Goal: Information Seeking & Learning: Learn about a topic

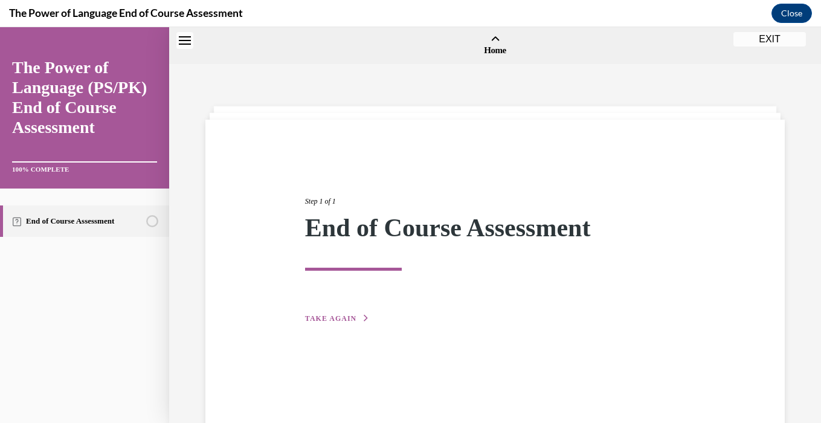
scroll to position [38, 0]
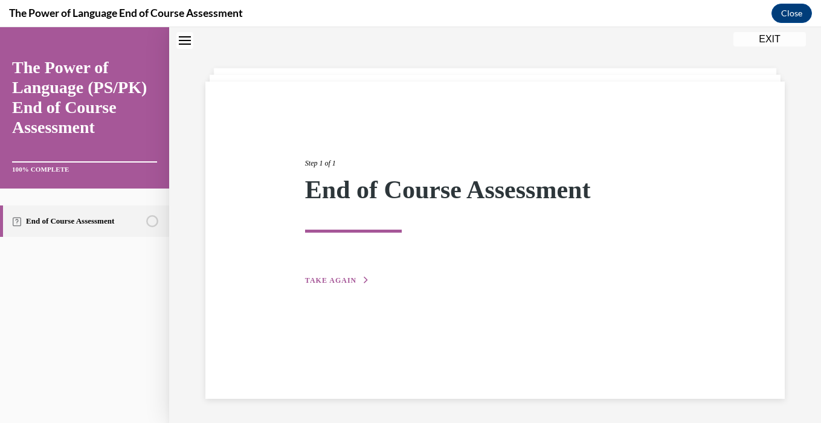
click at [776, 40] on button "EXIT" at bounding box center [769, 39] width 72 height 14
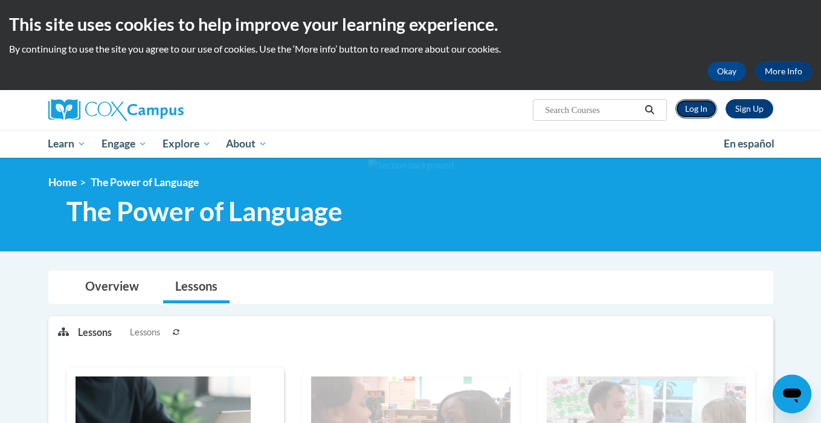
click at [694, 110] on link "Log In" at bounding box center [696, 108] width 42 height 19
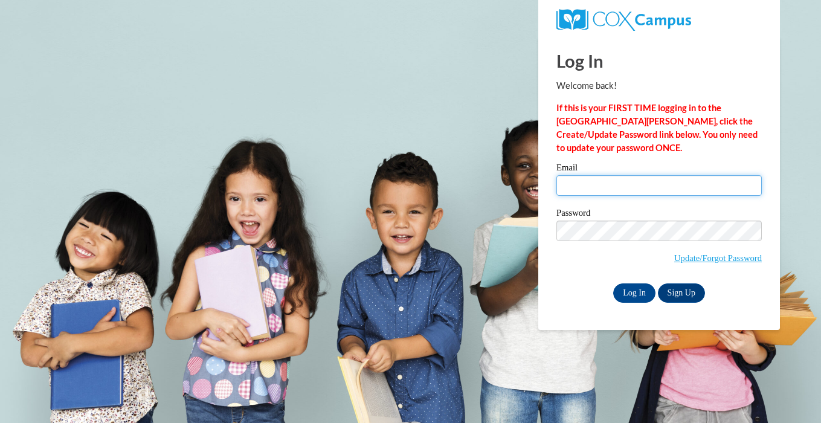
click at [639, 194] on input "Email" at bounding box center [658, 185] width 205 height 21
type input "[EMAIL_ADDRESS][DOMAIN_NAME]"
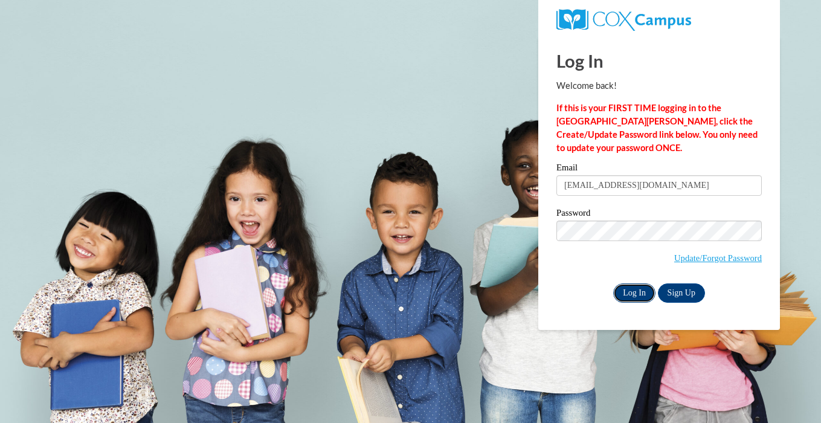
click at [639, 297] on input "Log In" at bounding box center [634, 292] width 42 height 19
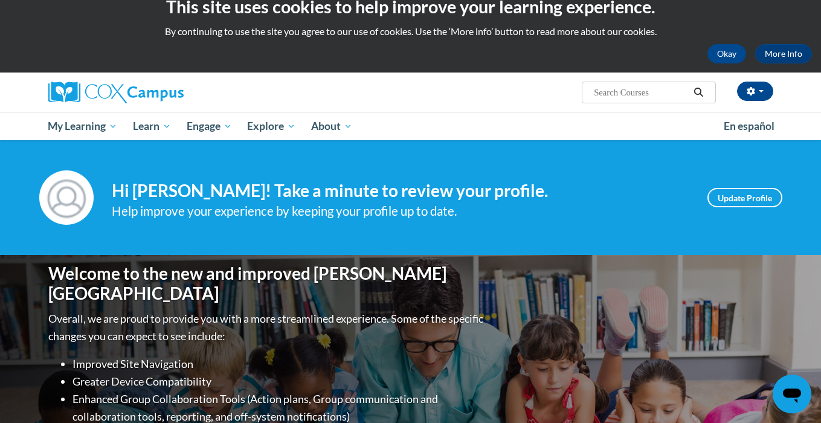
scroll to position [17, 0]
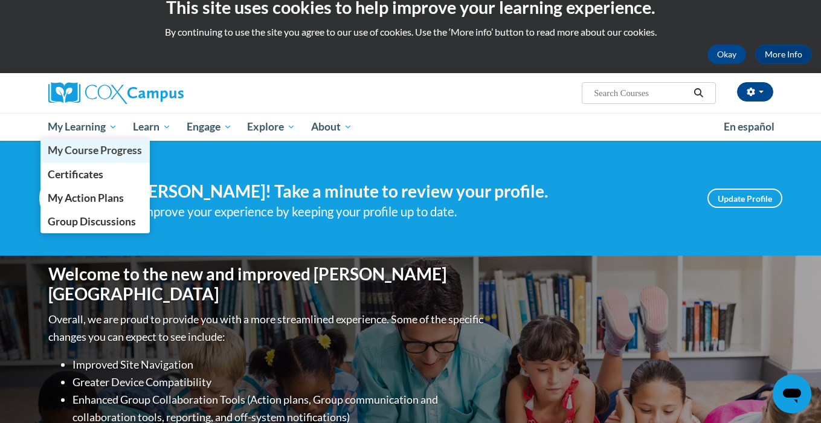
click at [92, 146] on span "My Course Progress" at bounding box center [95, 150] width 94 height 13
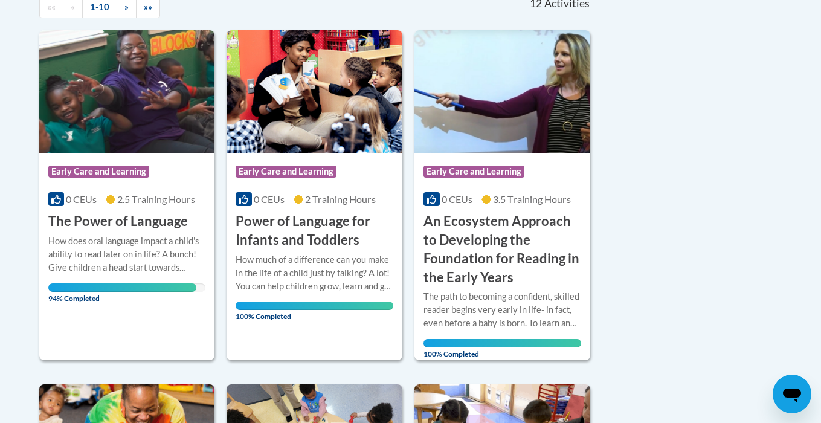
scroll to position [347, 0]
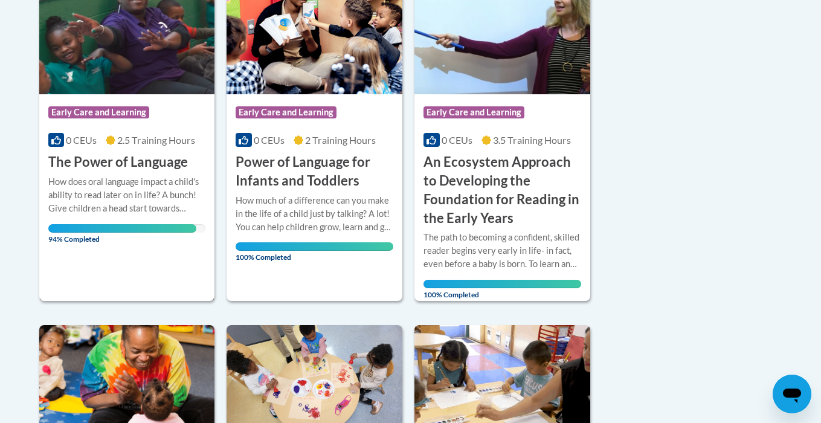
click at [150, 173] on div "More Info Open How does oral language impact a child's ability to read later on…" at bounding box center [127, 206] width 176 height 70
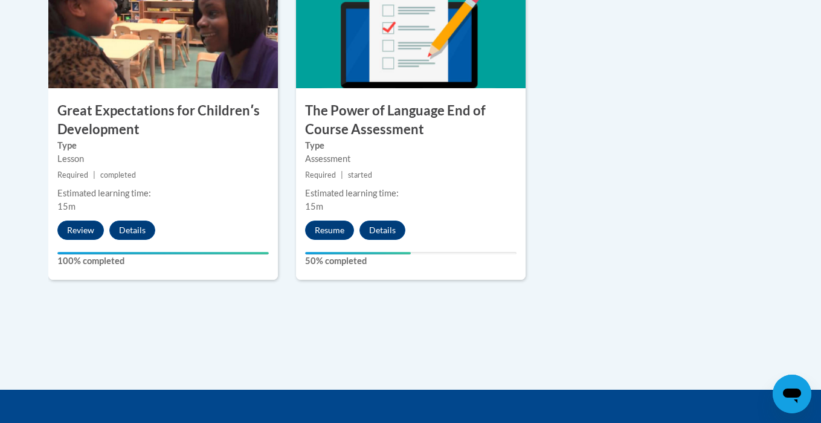
scroll to position [1046, 0]
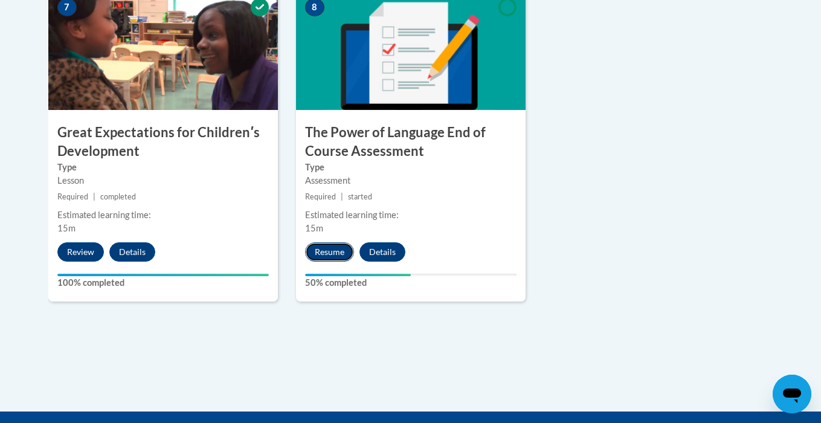
click at [320, 260] on button "Resume" at bounding box center [329, 251] width 49 height 19
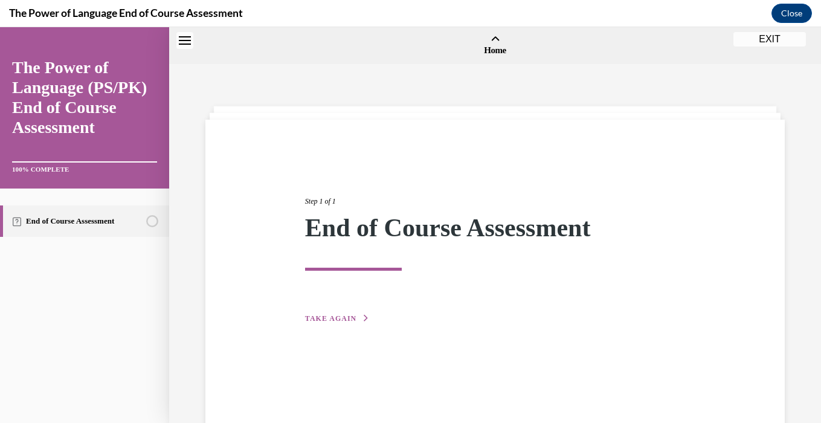
scroll to position [37, 0]
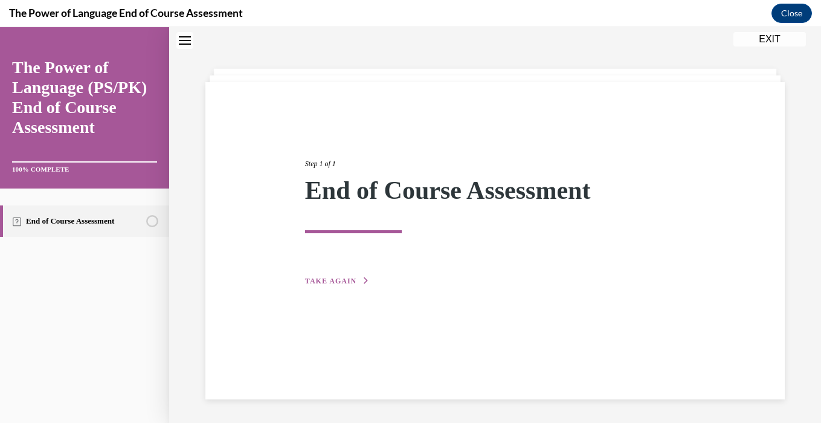
click at [351, 274] on div "Step 1 of 1 End of Course Assessment TAKE AGAIN" at bounding box center [495, 208] width 398 height 157
click at [353, 278] on span "TAKE AGAIN" at bounding box center [330, 281] width 51 height 8
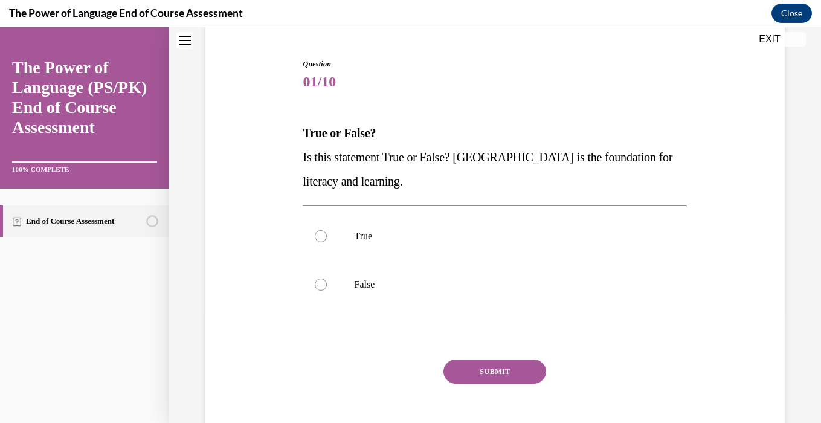
scroll to position [169, 0]
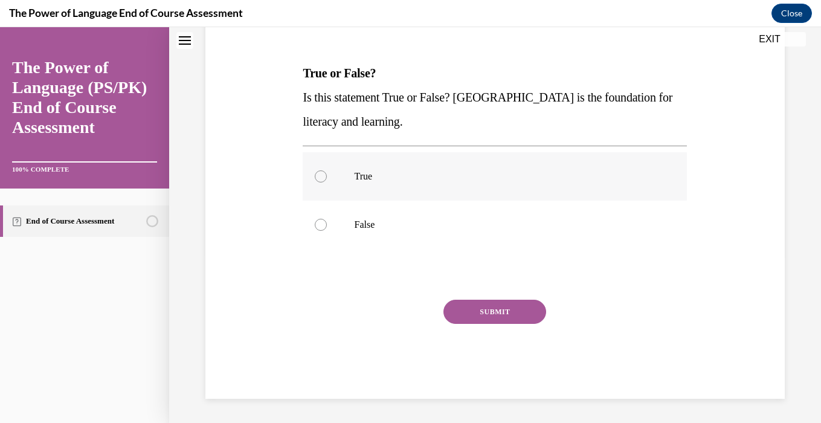
click at [377, 161] on label "True" at bounding box center [495, 176] width 384 height 48
click at [327, 170] on input "True" at bounding box center [321, 176] width 12 height 12
radio input "true"
click at [499, 300] on button "SUBMIT" at bounding box center [494, 312] width 103 height 24
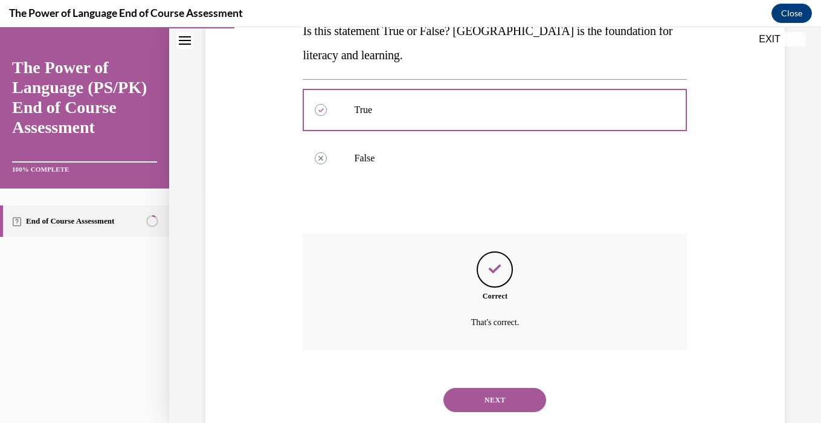
scroll to position [267, 0]
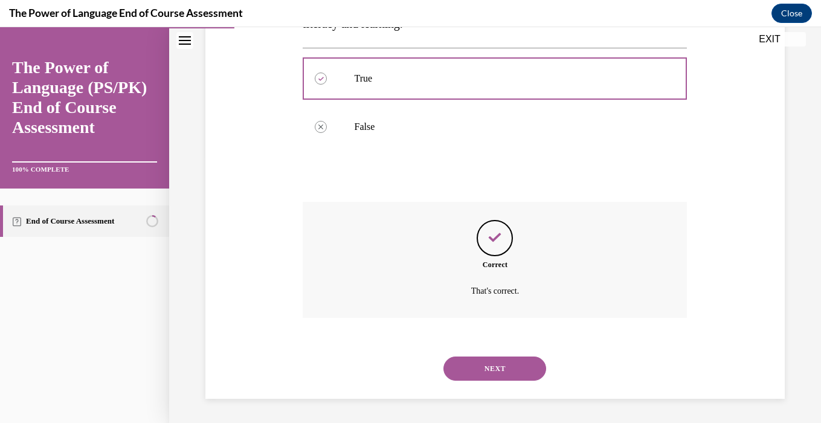
click at [502, 365] on button "NEXT" at bounding box center [494, 368] width 103 height 24
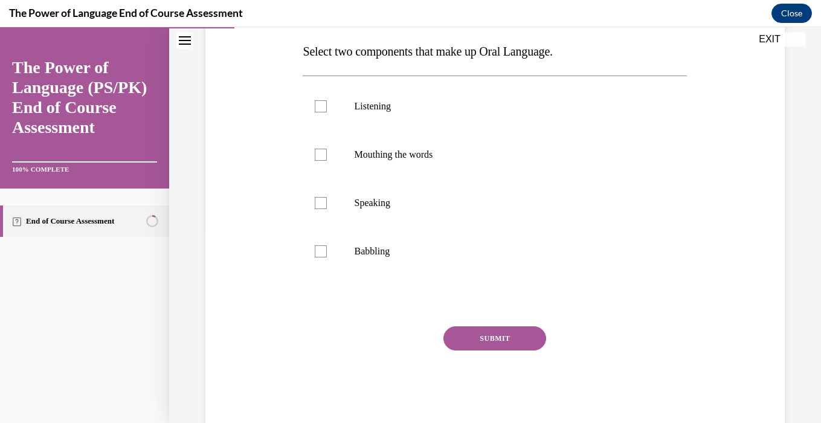
scroll to position [191, 0]
click at [419, 105] on p "Listening" at bounding box center [505, 106] width 303 height 12
click at [327, 105] on input "Listening" at bounding box center [321, 106] width 12 height 12
checkbox input "true"
click at [395, 201] on p "Speaking" at bounding box center [505, 202] width 303 height 12
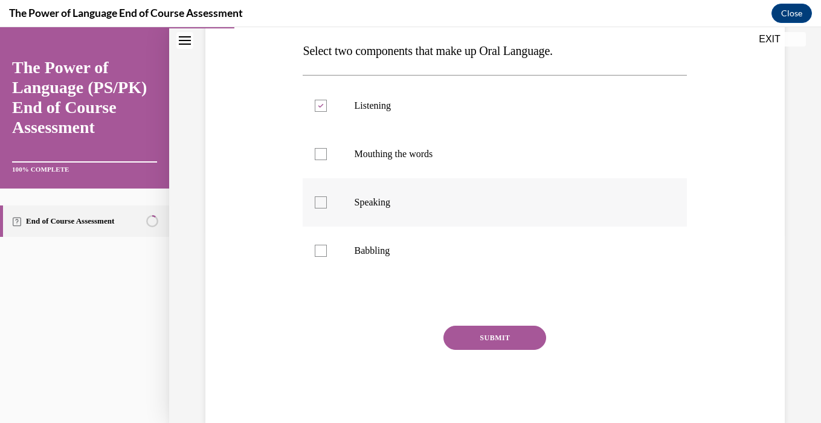
click at [327, 201] on input "Speaking" at bounding box center [321, 202] width 12 height 12
checkbox input "true"
click at [517, 329] on button "SUBMIT" at bounding box center [494, 337] width 103 height 24
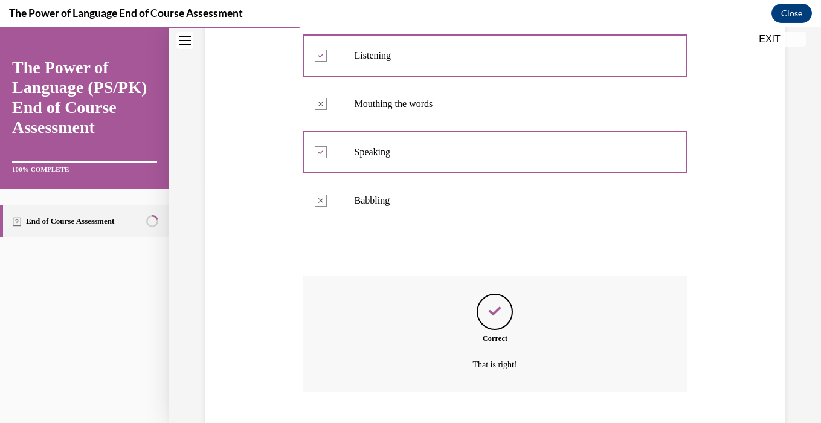
scroll to position [315, 0]
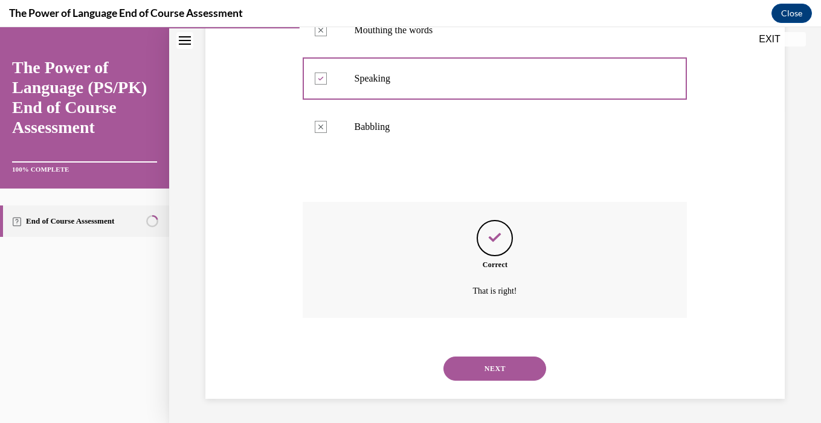
click at [511, 377] on button "NEXT" at bounding box center [494, 368] width 103 height 24
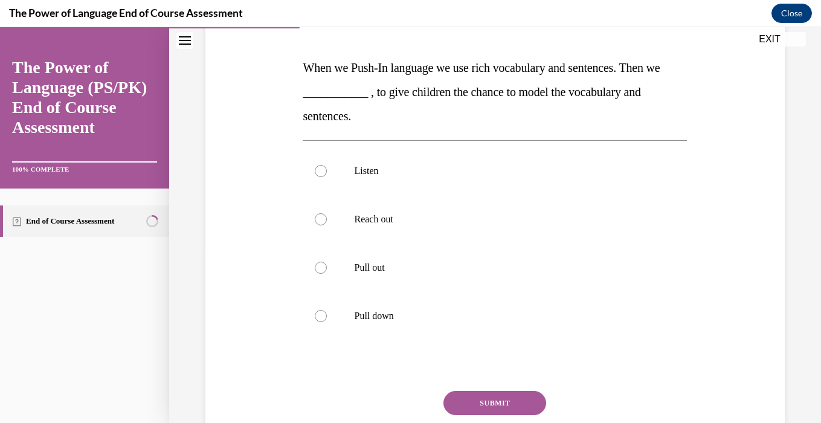
scroll to position [196, 0]
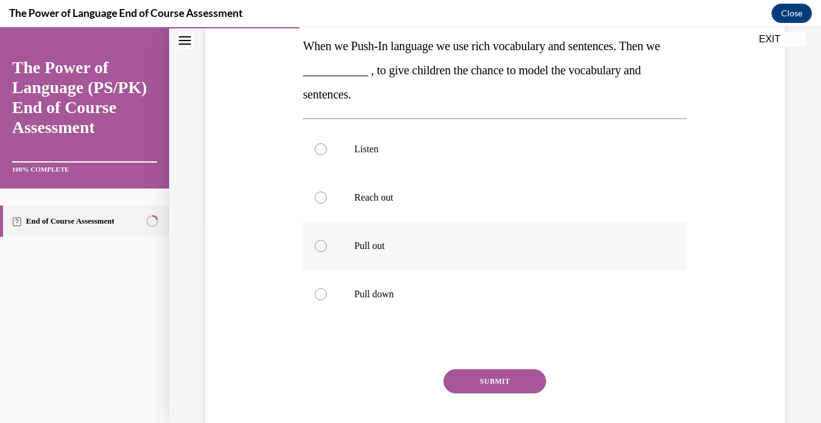
click at [481, 236] on label "Pull out" at bounding box center [495, 246] width 384 height 48
click at [327, 240] on input "Pull out" at bounding box center [321, 246] width 12 height 12
radio input "true"
click at [487, 377] on button "SUBMIT" at bounding box center [494, 381] width 103 height 24
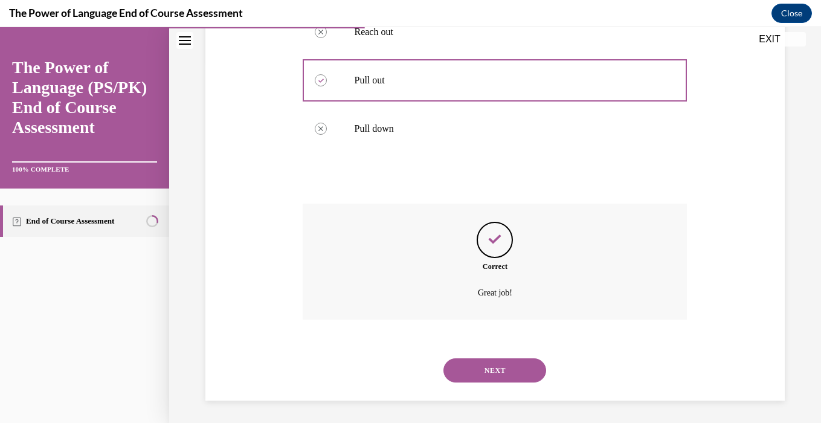
scroll to position [364, 0]
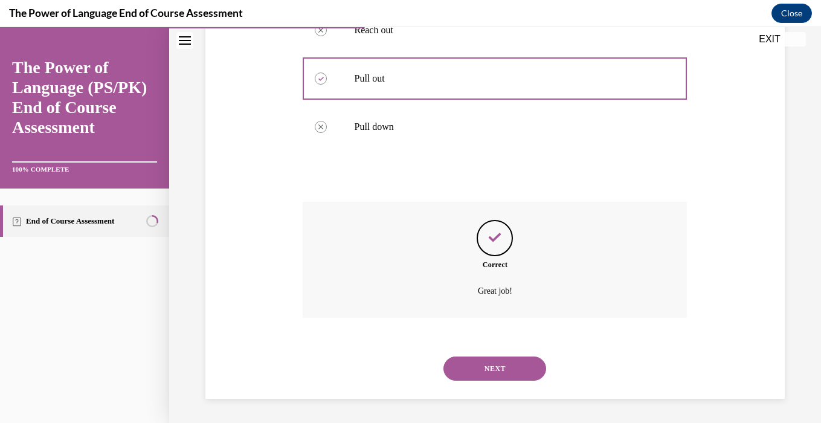
click at [487, 377] on button "NEXT" at bounding box center [494, 368] width 103 height 24
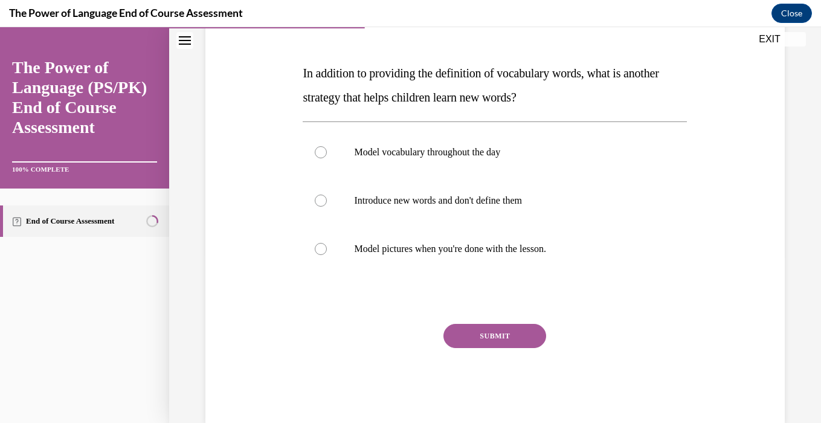
scroll to position [177, 0]
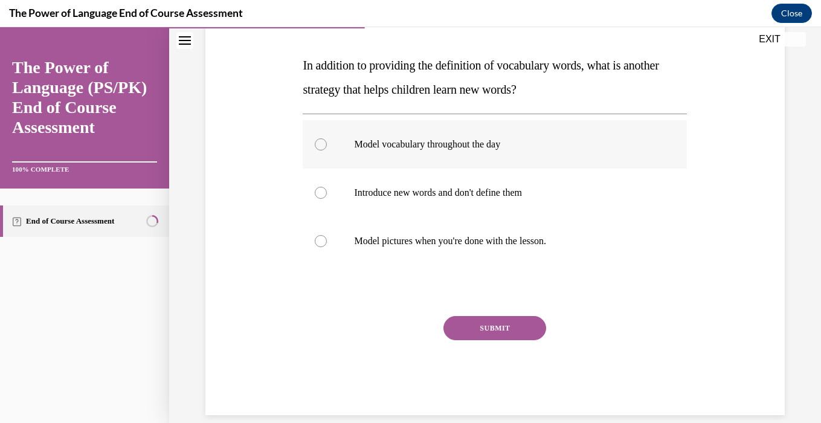
click at [551, 137] on label "Model vocabulary throughout the day" at bounding box center [495, 144] width 384 height 48
click at [327, 138] on input "Model vocabulary throughout the day" at bounding box center [321, 144] width 12 height 12
radio input "true"
click at [516, 330] on button "SUBMIT" at bounding box center [494, 328] width 103 height 24
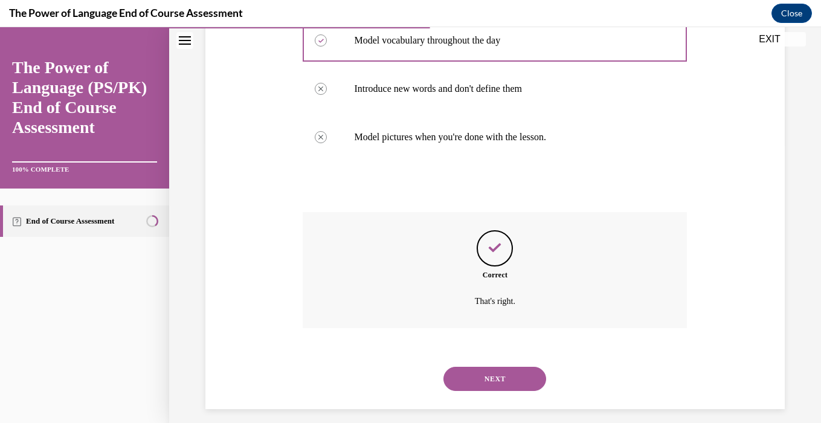
scroll to position [291, 0]
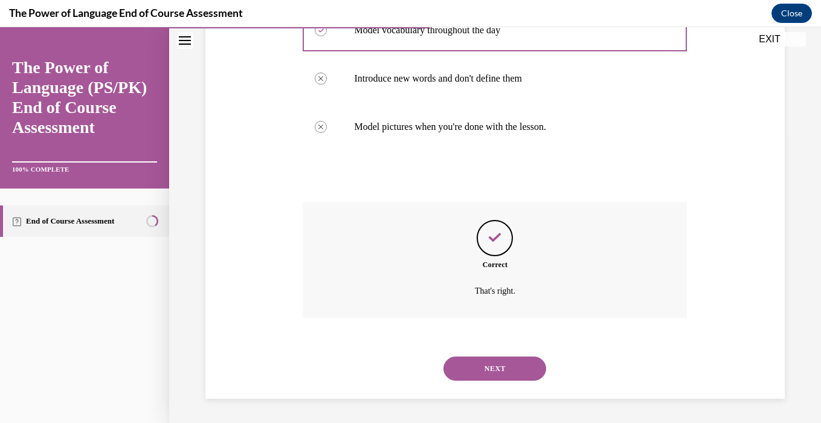
click at [519, 368] on button "NEXT" at bounding box center [494, 368] width 103 height 24
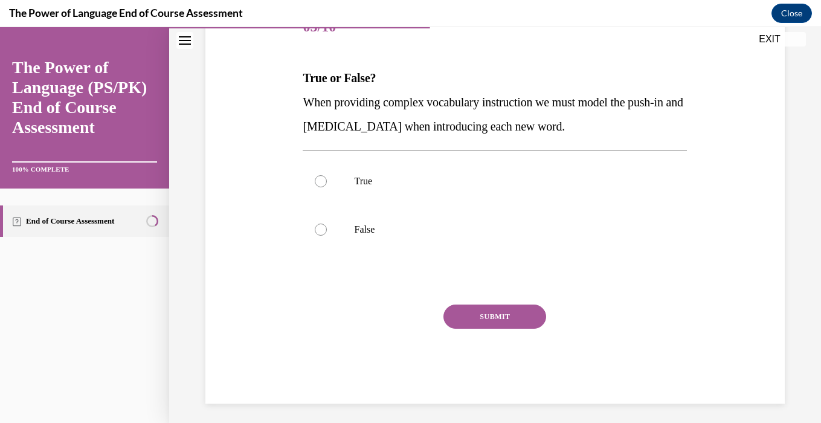
scroll to position [169, 0]
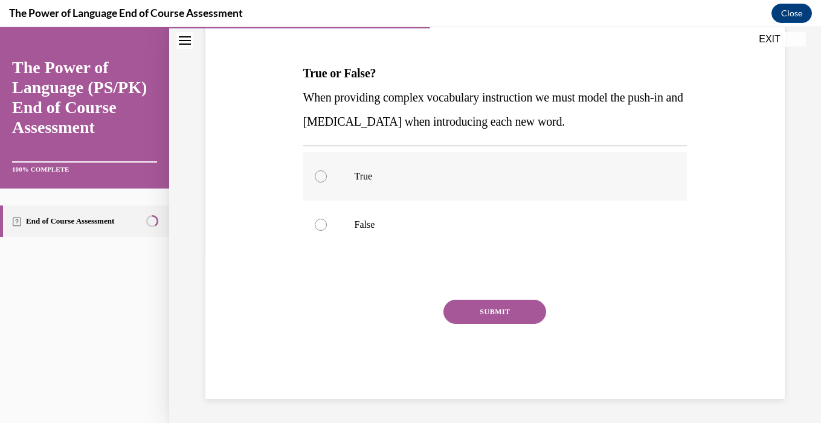
click at [414, 164] on label "True" at bounding box center [495, 176] width 384 height 48
click at [327, 170] on input "True" at bounding box center [321, 176] width 12 height 12
radio input "true"
click at [506, 304] on button "SUBMIT" at bounding box center [494, 312] width 103 height 24
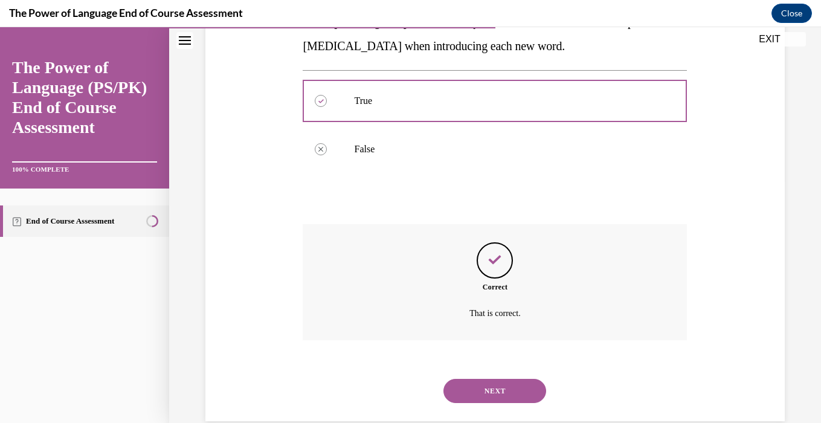
scroll to position [267, 0]
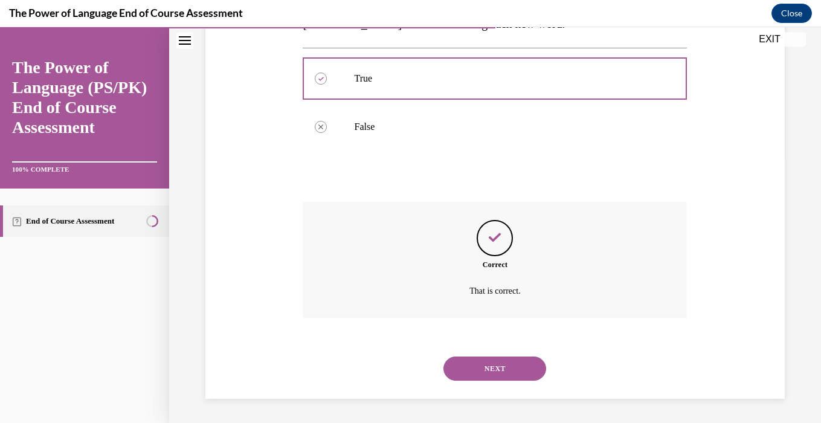
click at [510, 360] on button "NEXT" at bounding box center [494, 368] width 103 height 24
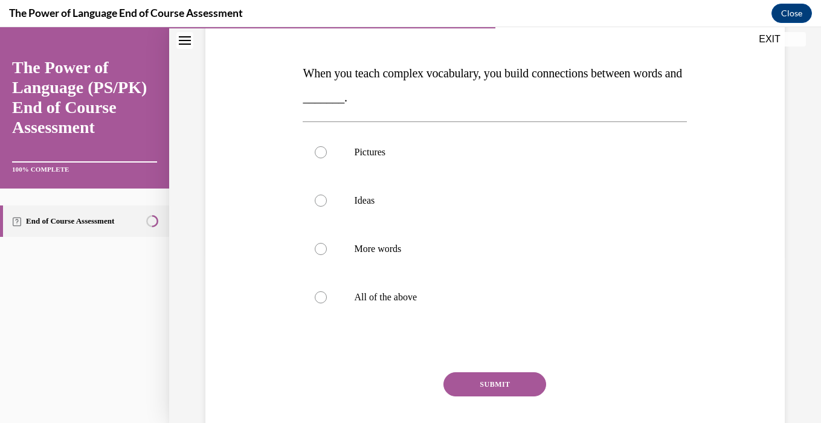
scroll to position [170, 0]
click at [350, 286] on label "All of the above" at bounding box center [495, 296] width 384 height 48
click at [327, 290] on input "All of the above" at bounding box center [321, 296] width 12 height 12
radio input "true"
click at [488, 380] on button "SUBMIT" at bounding box center [494, 383] width 103 height 24
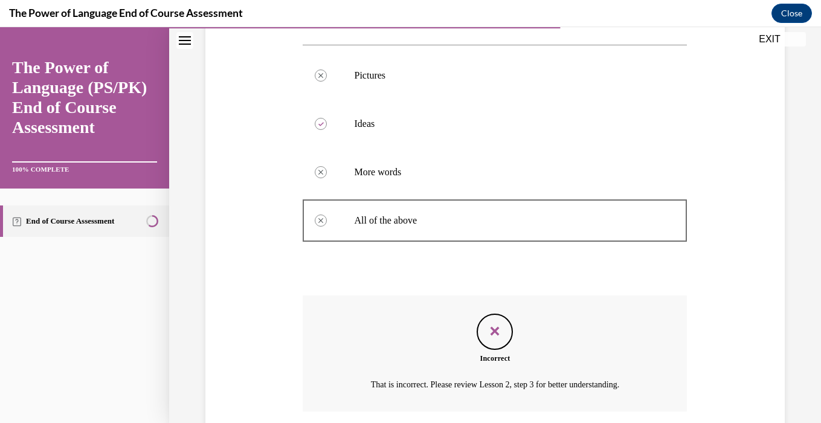
scroll to position [339, 0]
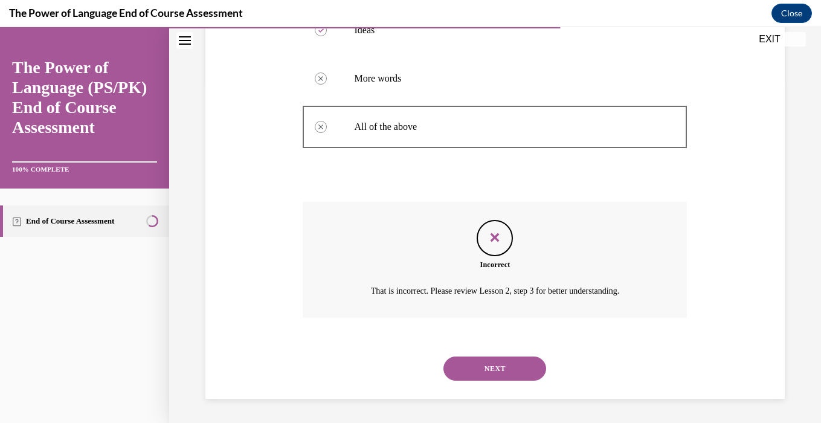
click at [511, 365] on button "NEXT" at bounding box center [494, 368] width 103 height 24
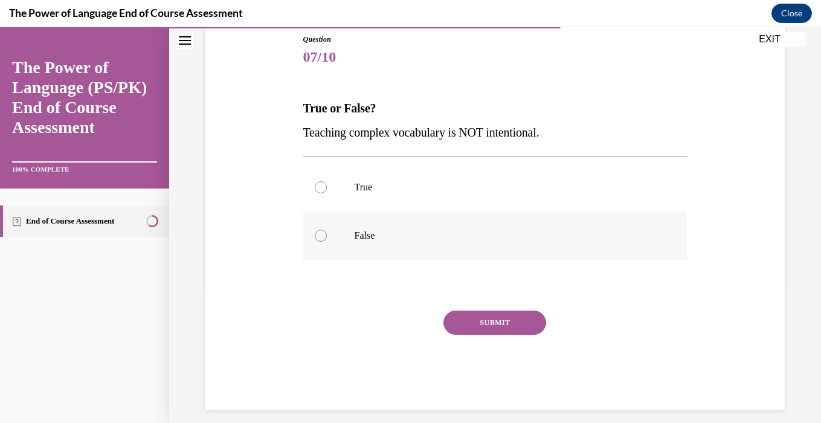
click at [368, 232] on p "False" at bounding box center [505, 235] width 303 height 12
click at [327, 232] on input "False" at bounding box center [321, 235] width 12 height 12
radio input "true"
click at [521, 319] on button "SUBMIT" at bounding box center [494, 322] width 103 height 24
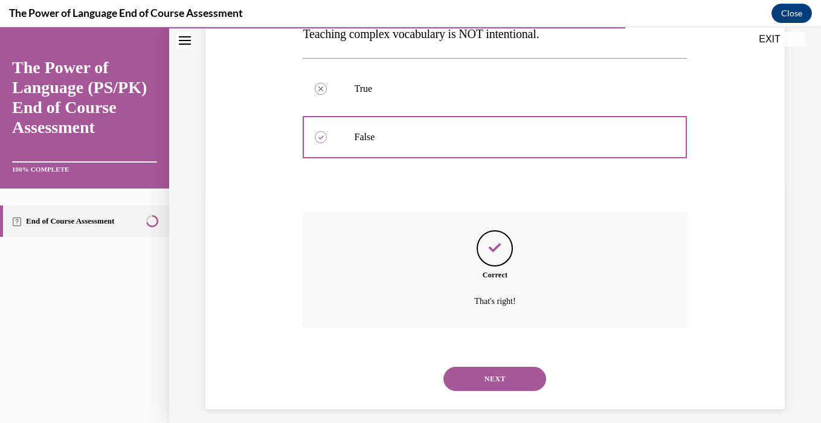
scroll to position [243, 0]
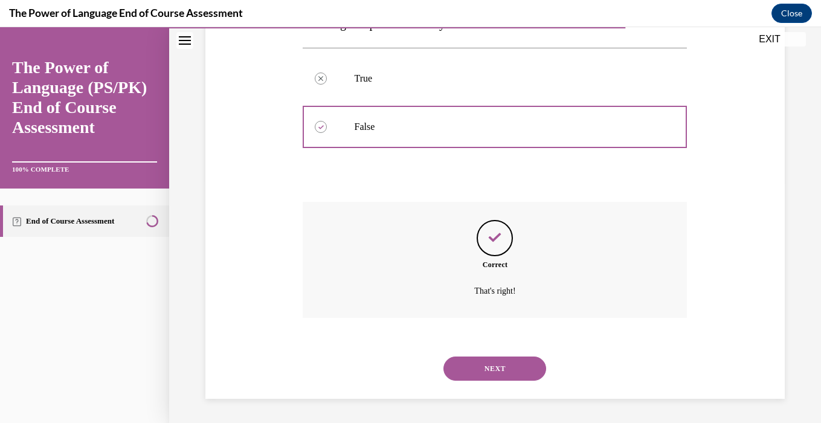
click at [521, 362] on button "NEXT" at bounding box center [494, 368] width 103 height 24
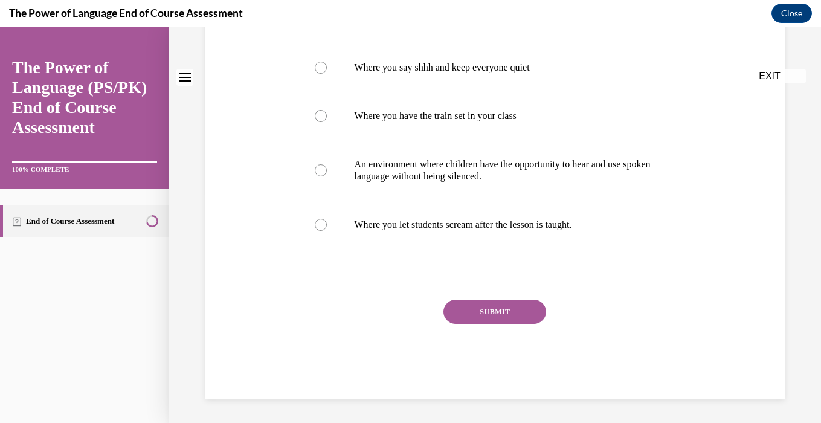
scroll to position [0, 0]
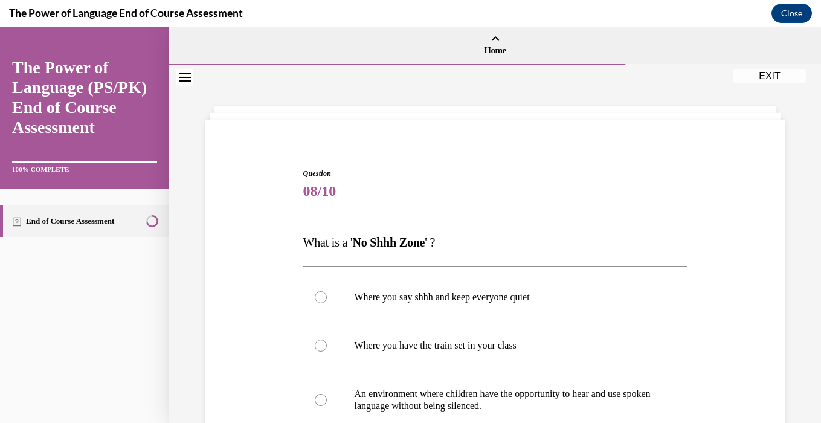
click at [235, 252] on div "Question 08/10 What is a ' No Shhh Zone ' ? Where you say shhh and keep everyon…" at bounding box center [494, 380] width 585 height 496
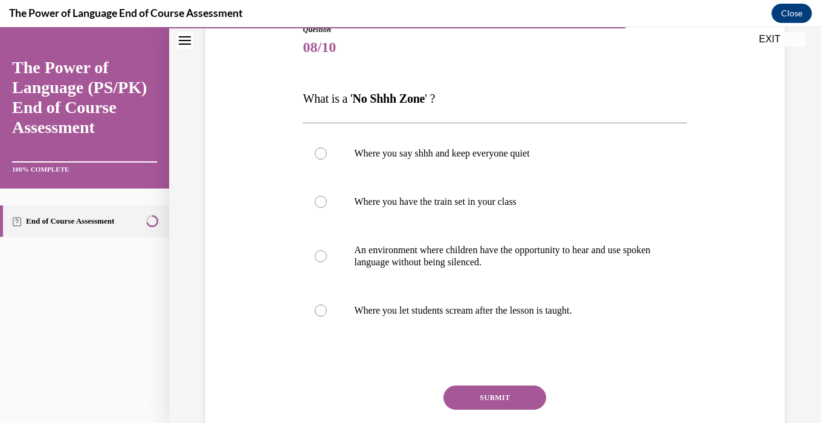
scroll to position [143, 0]
